Goal: Information Seeking & Learning: Learn about a topic

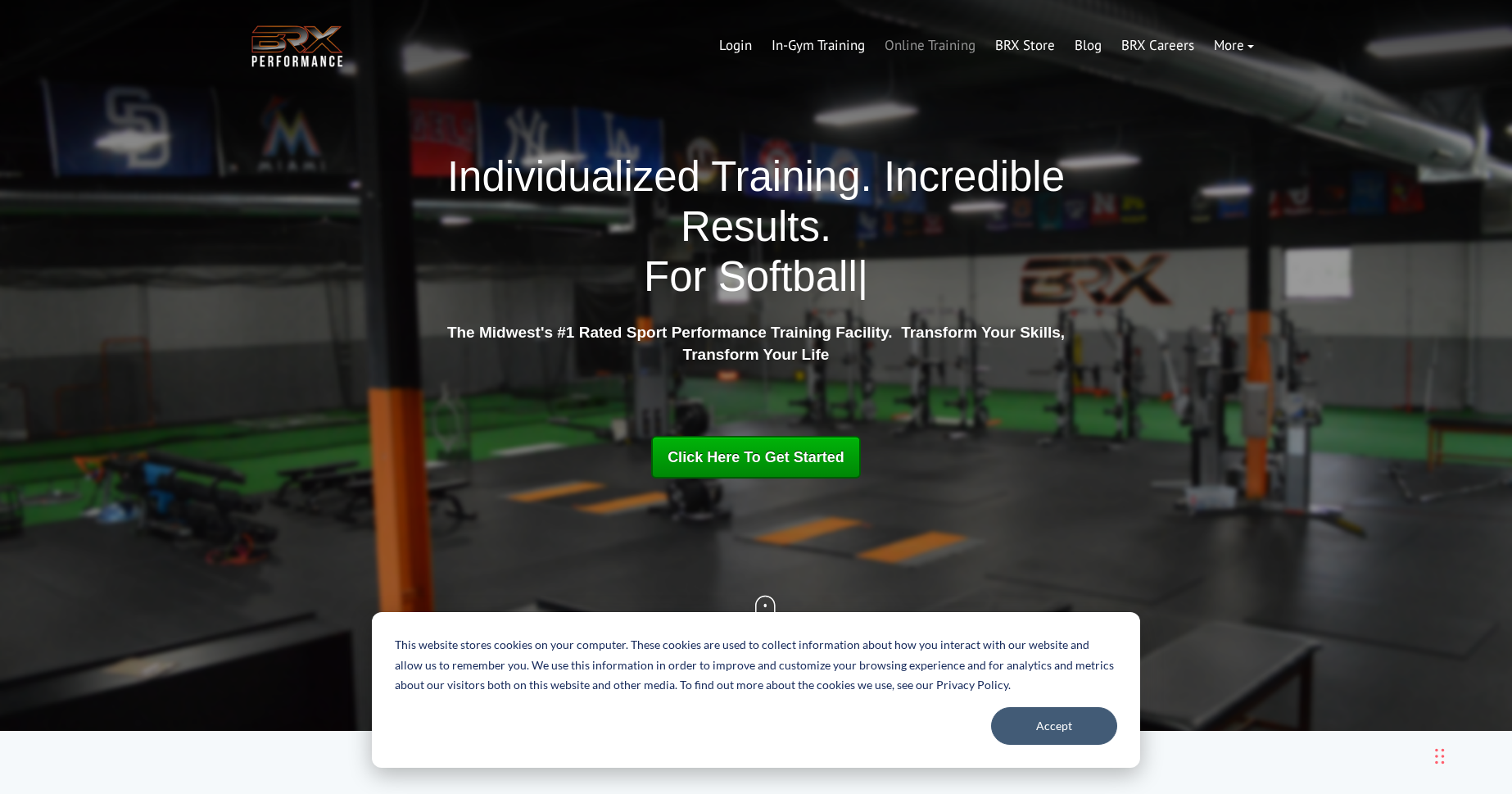
click at [937, 45] on link "Online Training" at bounding box center [930, 46] width 111 height 39
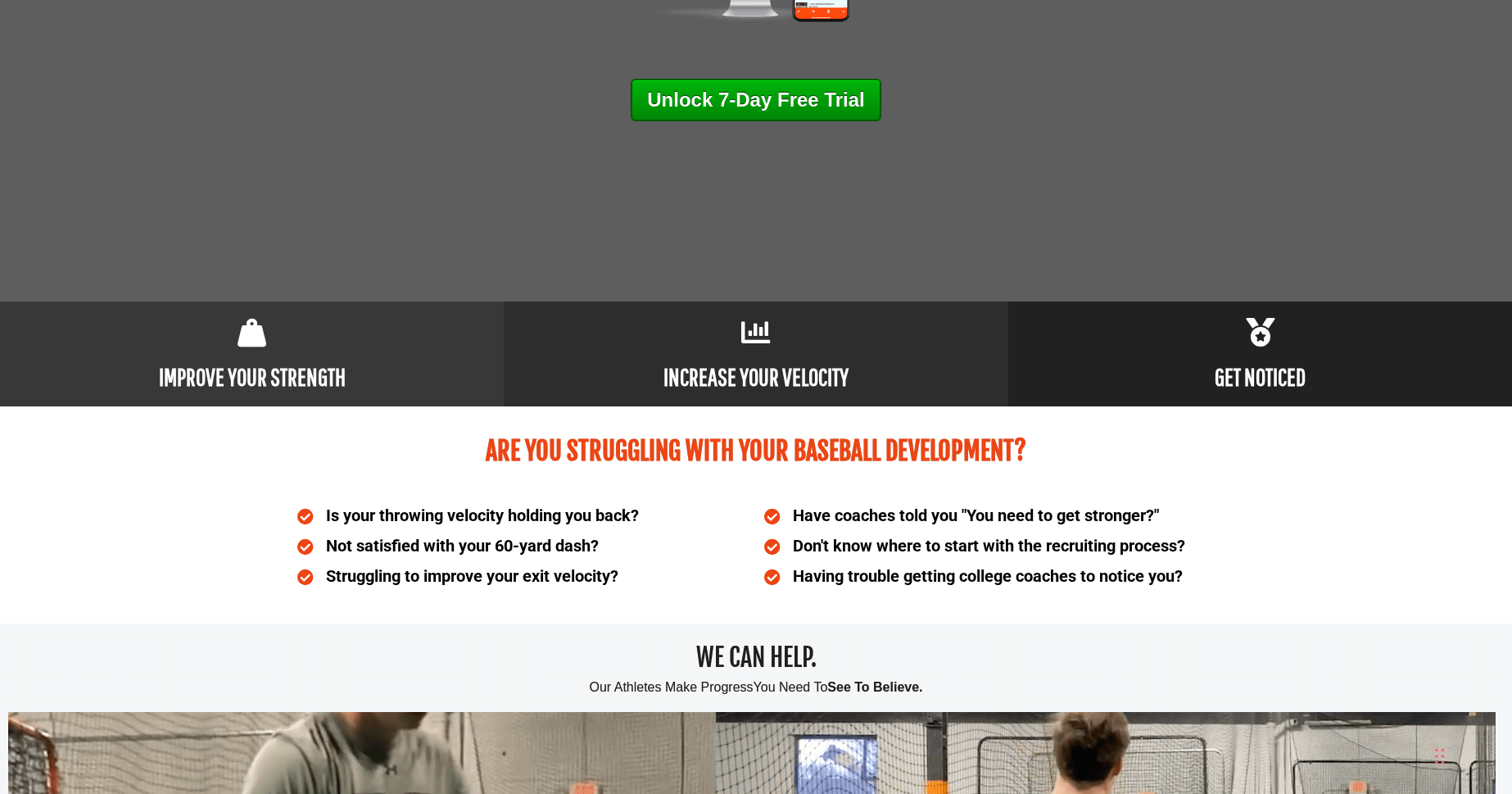
scroll to position [575, 0]
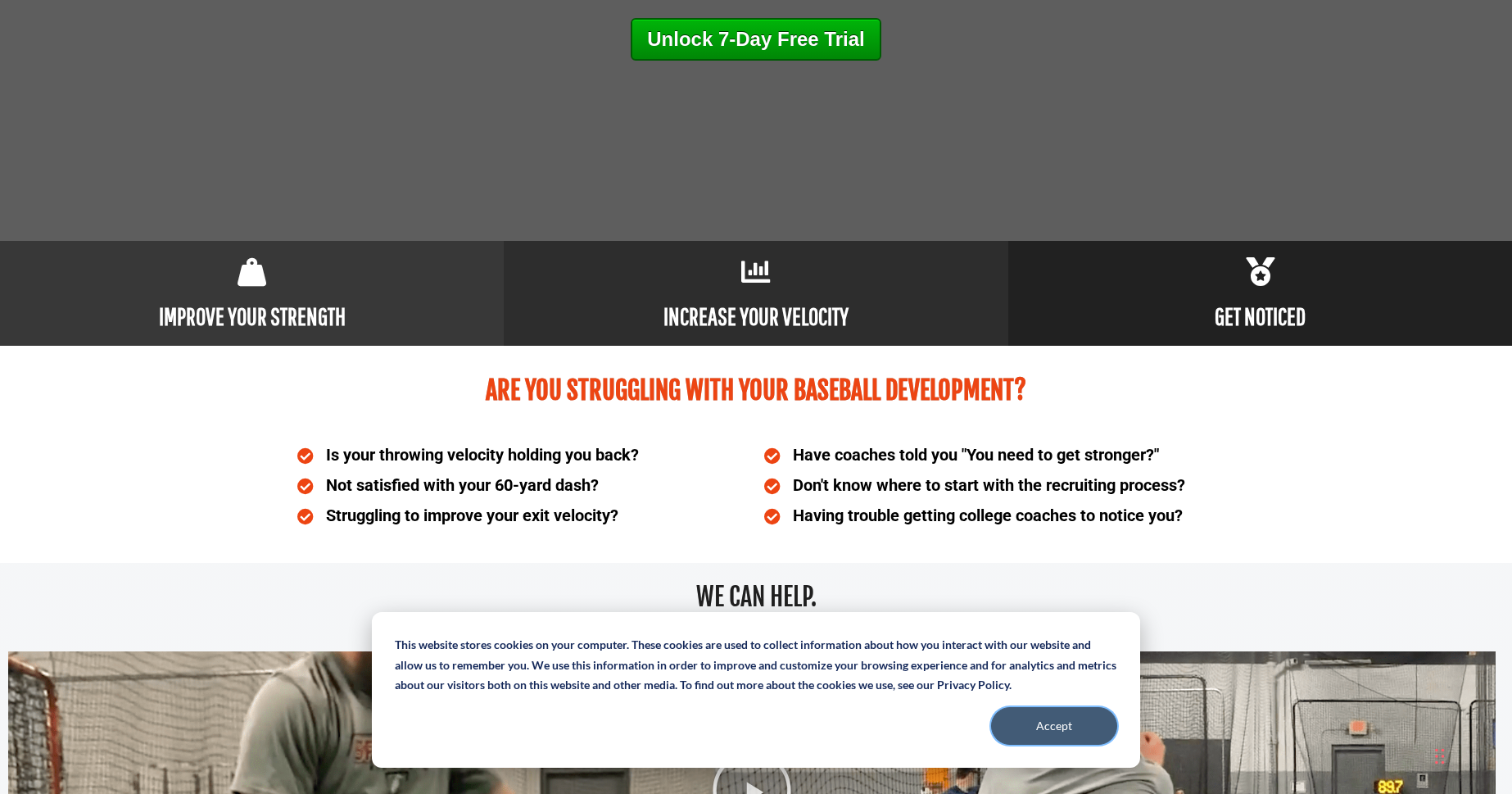
click at [1090, 724] on button "Accept" at bounding box center [1054, 726] width 126 height 38
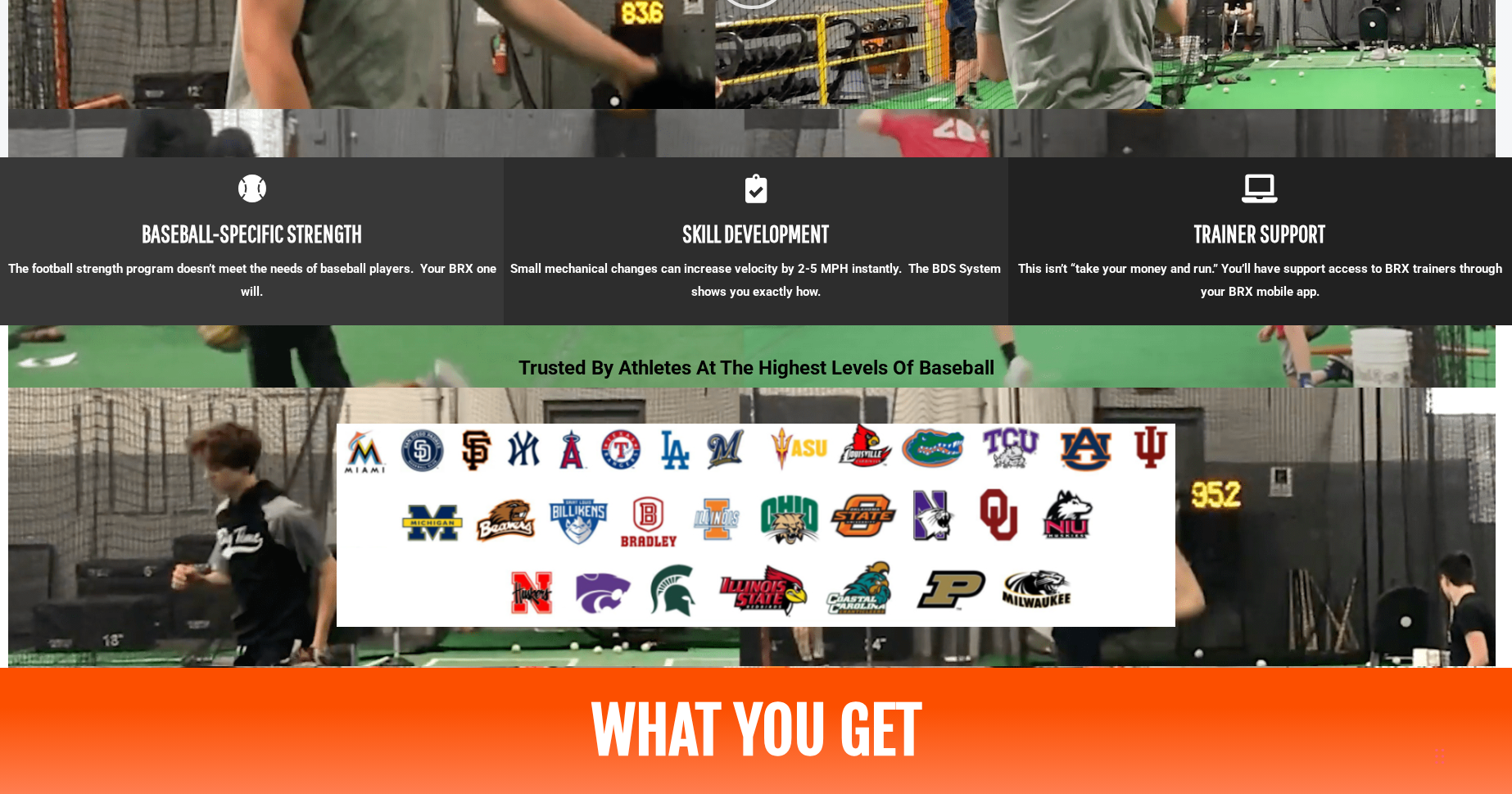
scroll to position [1398, 0]
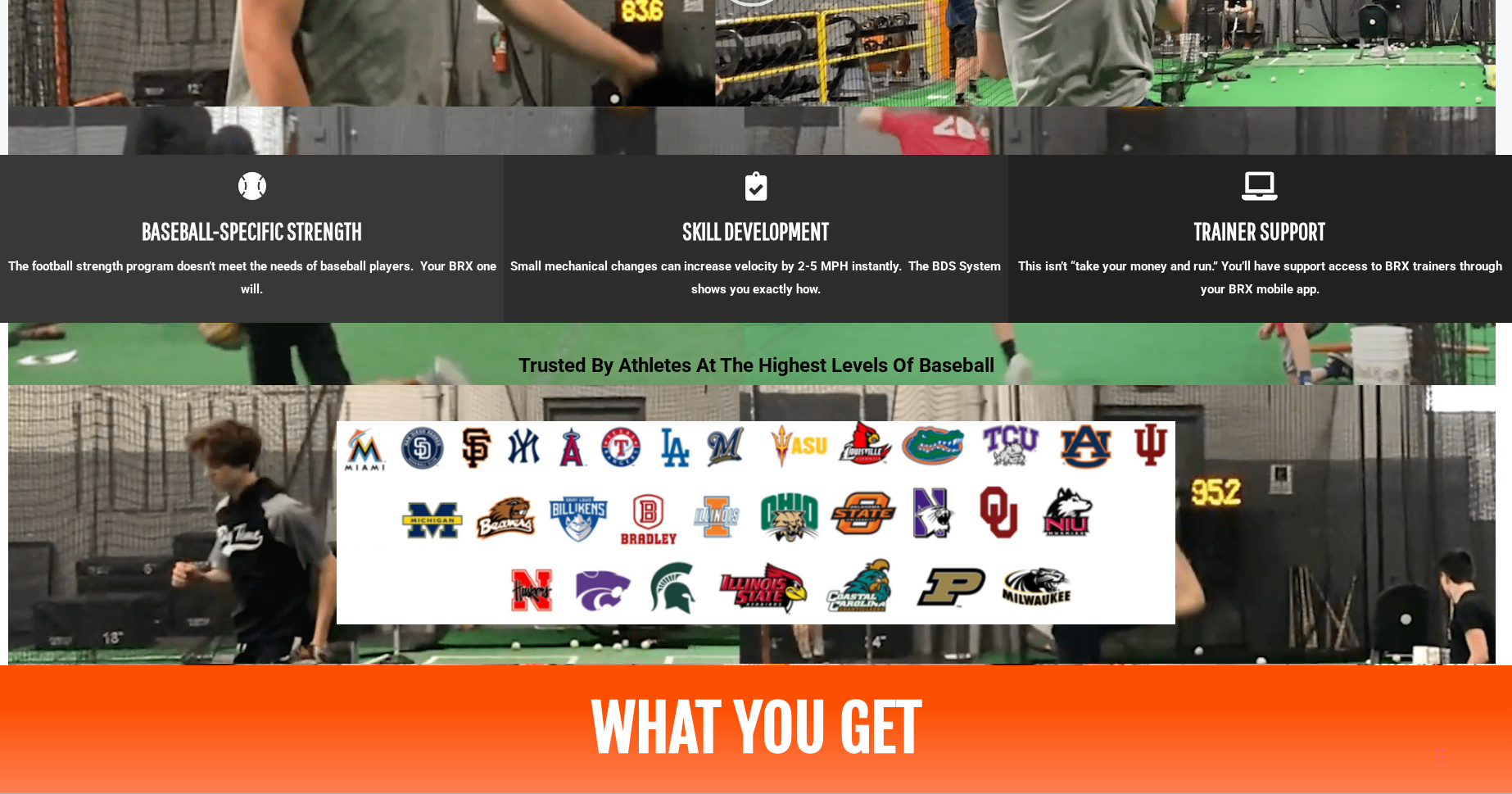
click at [1257, 278] on p "This isn’t “take your money and run.” You’ll have support access to BRX trainer…" at bounding box center [1260, 278] width 504 height 46
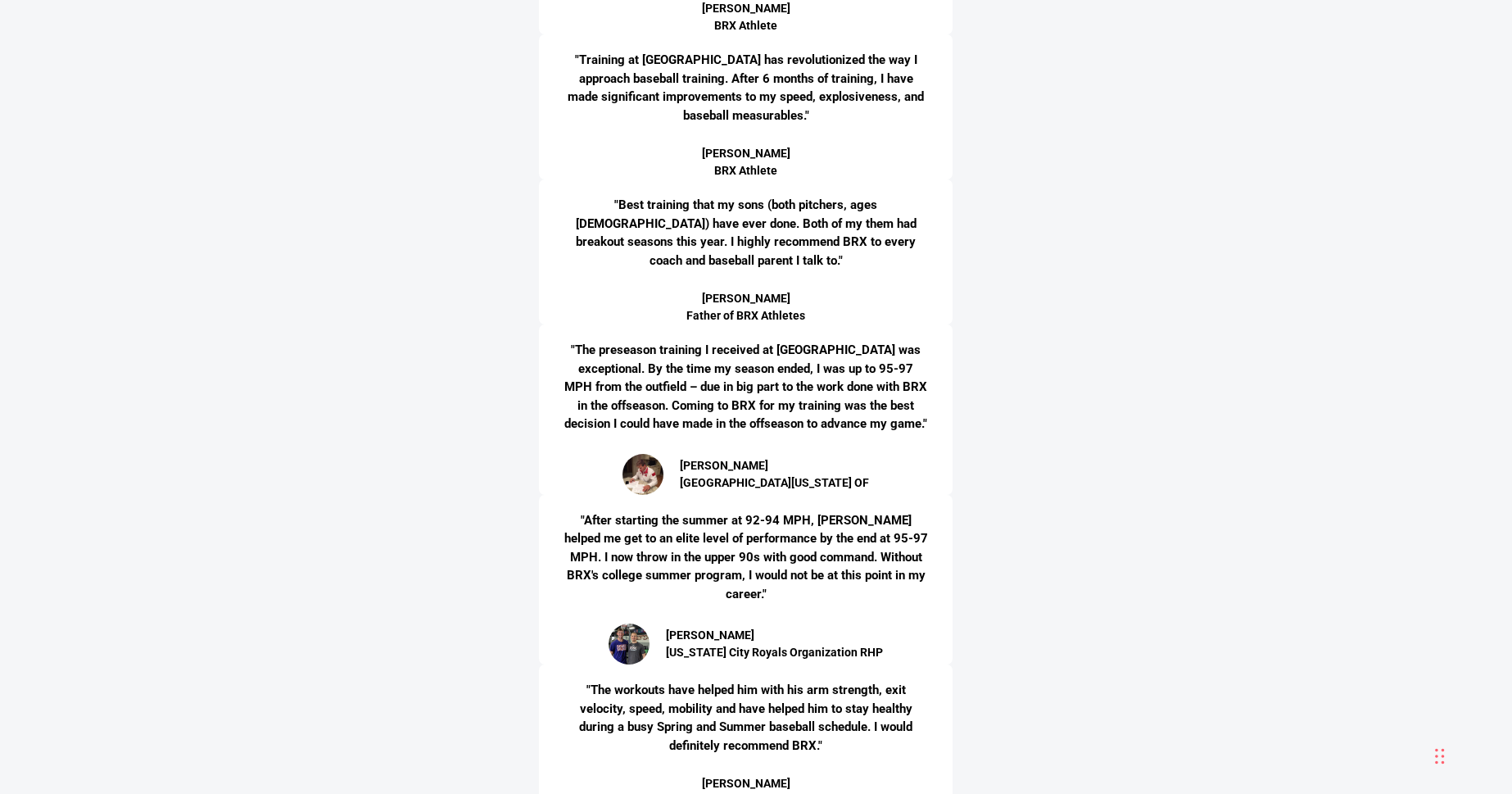
scroll to position [4377, 0]
